Goal: Navigation & Orientation: Find specific page/section

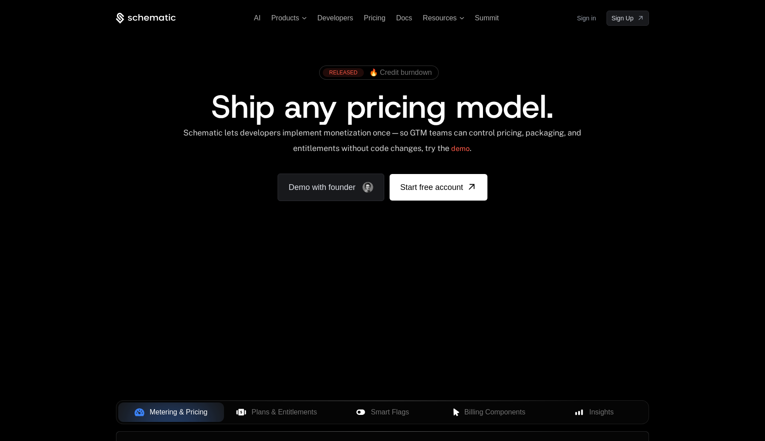
click at [587, 19] on link "Sign in" at bounding box center [585, 18] width 19 height 14
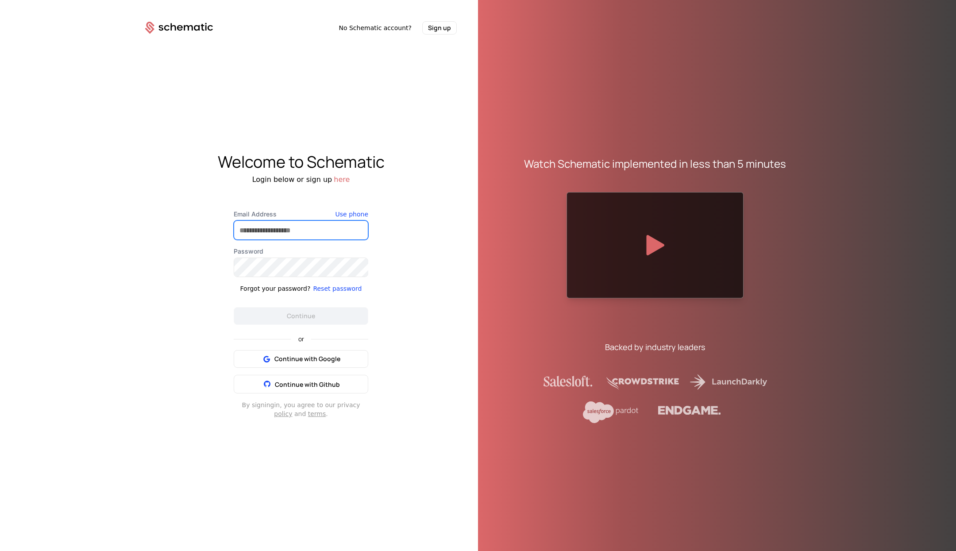
click at [284, 239] on input "Email Address" at bounding box center [301, 230] width 134 height 19
type input "**********"
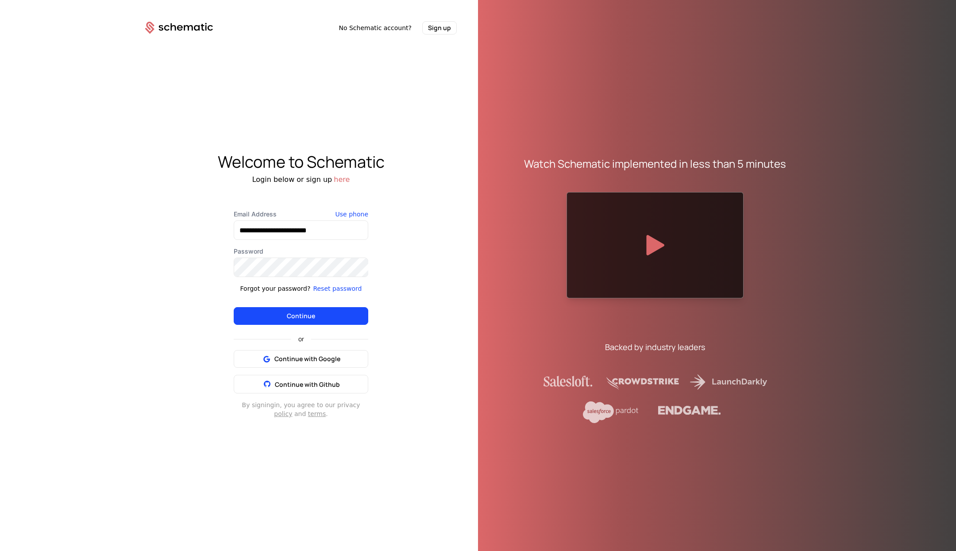
click at [311, 311] on button "Continue" at bounding box center [301, 316] width 134 height 18
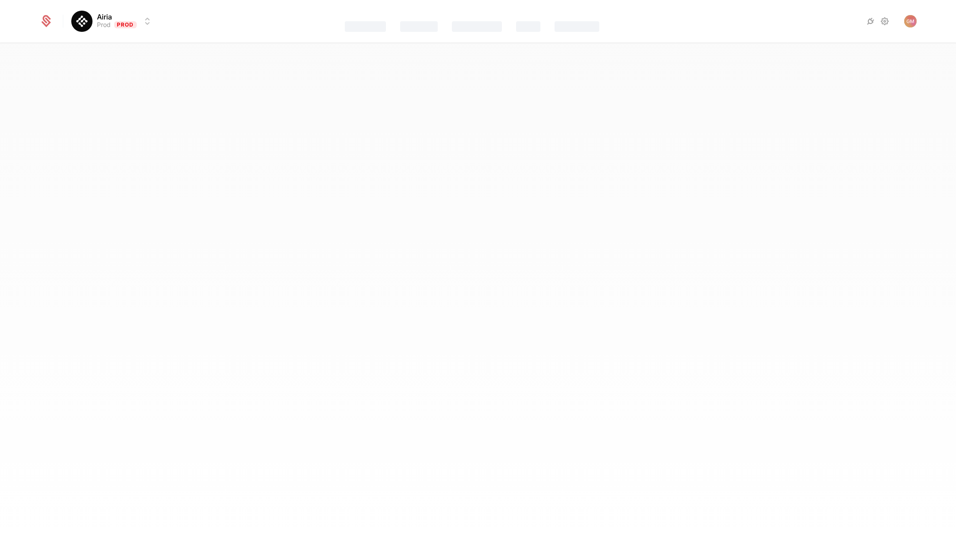
click at [140, 22] on html "Airia Prod Prod Features Catalog Companies Events Components Best Viewed on Des…" at bounding box center [478, 275] width 956 height 551
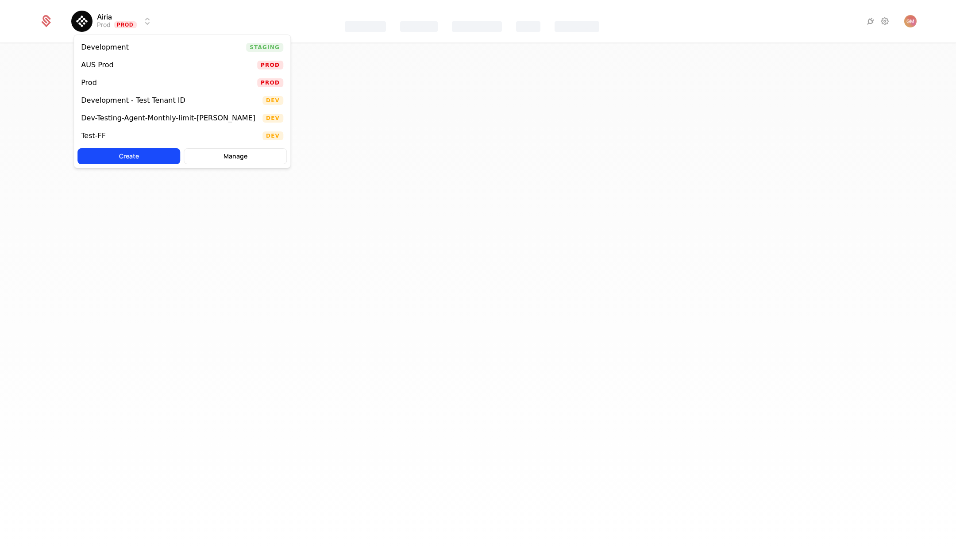
click at [121, 51] on div "Development Staging" at bounding box center [182, 47] width 216 height 18
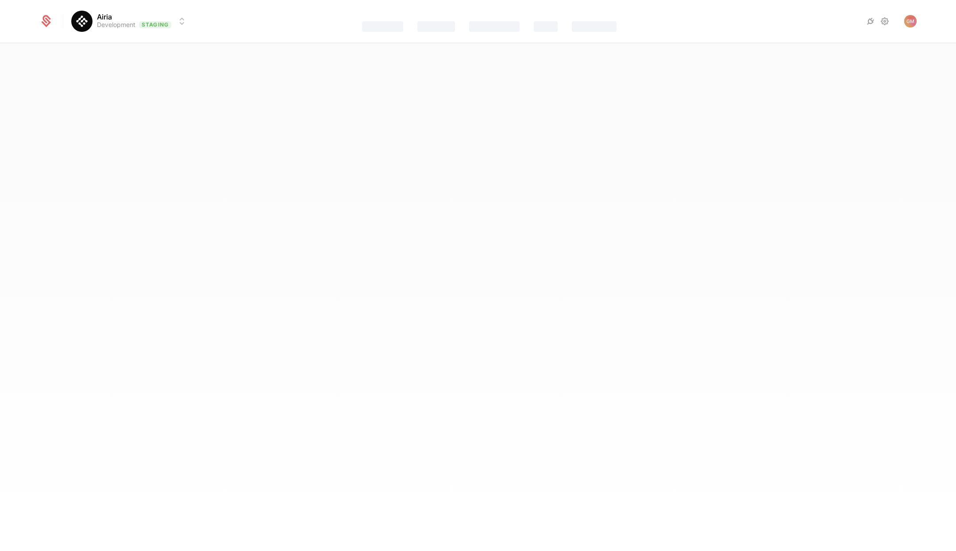
click at [180, 19] on html "Airia Development Staging Features Catalog Companies Events Components Best Vie…" at bounding box center [478, 275] width 956 height 551
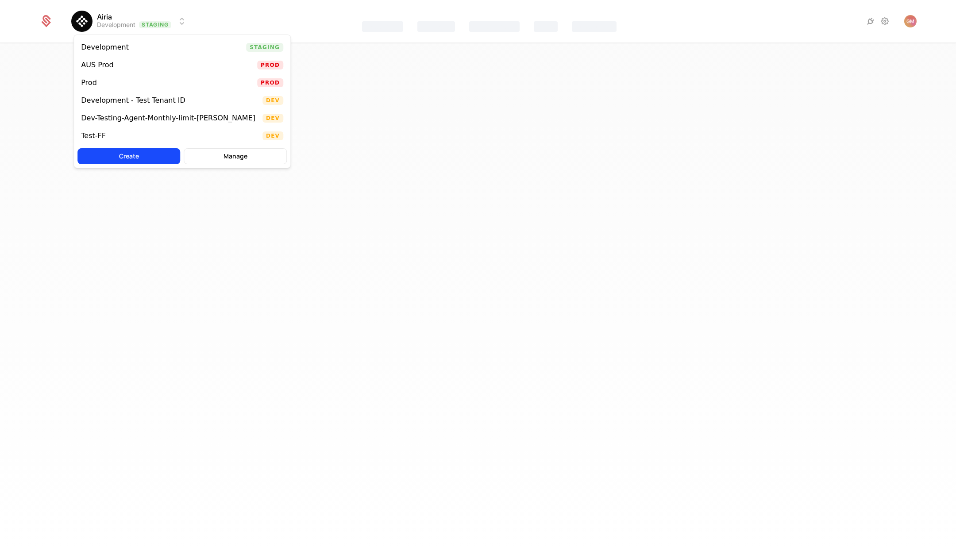
click at [94, 85] on div "Prod" at bounding box center [89, 82] width 16 height 7
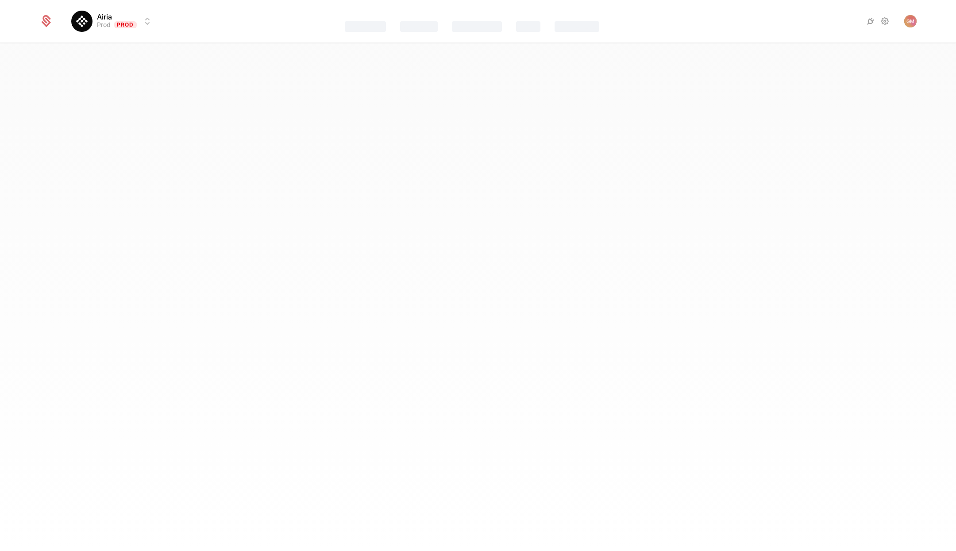
click at [149, 24] on html "Airia Prod Prod Features Catalog Companies Events Components Best Viewed on Des…" at bounding box center [478, 275] width 956 height 551
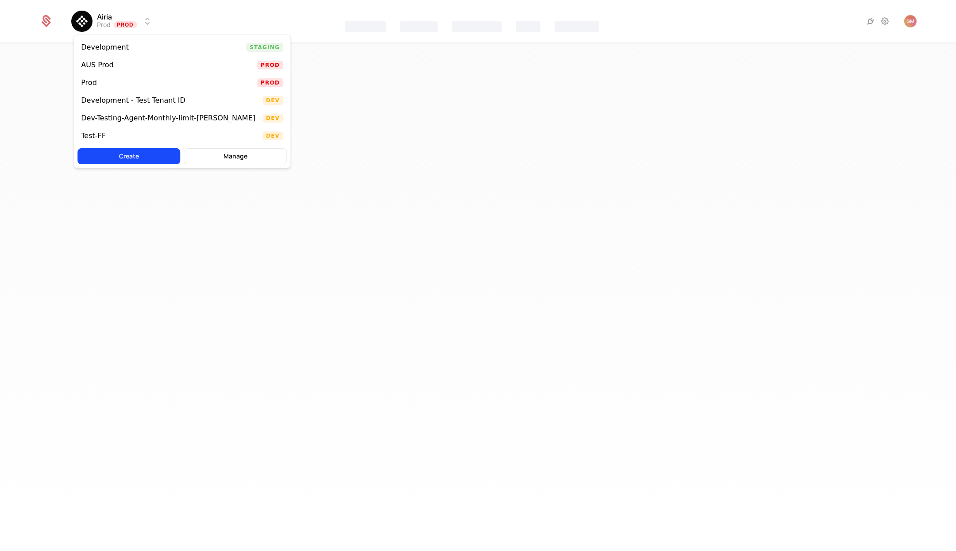
click at [100, 99] on div "Development - Test Tenant ID" at bounding box center [133, 100] width 104 height 7
click at [122, 19] on html "Airia Development - Test Tenant ID Dev Features Catalog Companies Events Compon…" at bounding box center [478, 275] width 956 height 551
click at [116, 50] on div "Development" at bounding box center [105, 47] width 48 height 7
